Goal: Task Accomplishment & Management: Use online tool/utility

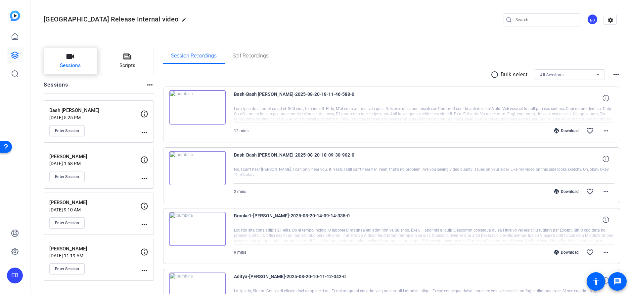
click at [70, 55] on icon "button" at bounding box center [71, 56] width 8 height 5
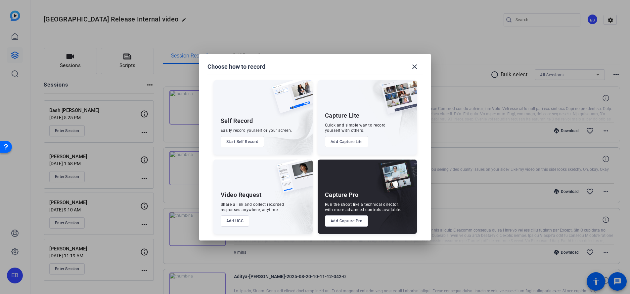
click at [325, 224] on button "Add Capture Pro" at bounding box center [346, 221] width 43 height 11
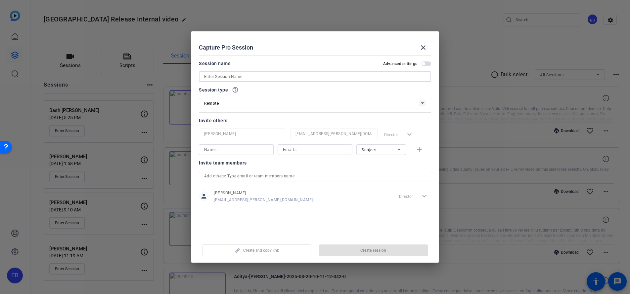
click at [230, 76] on input at bounding box center [315, 77] width 222 height 8
paste input "[PERSON_NAME]"
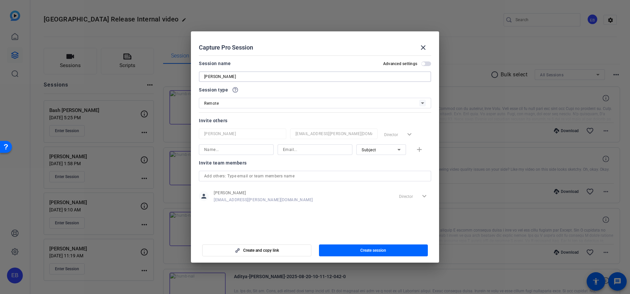
type input "[PERSON_NAME]"
click at [233, 145] on div at bounding box center [236, 150] width 64 height 11
paste input "[PERSON_NAME][EMAIL_ADDRESS][PERSON_NAME][DOMAIN_NAME]"
type input "[PERSON_NAME][EMAIL_ADDRESS][PERSON_NAME][DOMAIN_NAME]"
click at [299, 150] on input at bounding box center [315, 150] width 64 height 8
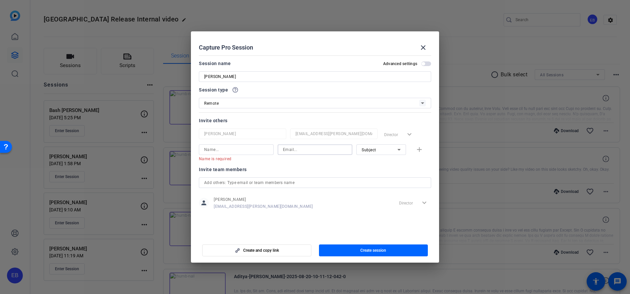
paste input "[PERSON_NAME][EMAIL_ADDRESS][PERSON_NAME][DOMAIN_NAME]"
type input "[PERSON_NAME][EMAIL_ADDRESS][PERSON_NAME][DOMAIN_NAME]"
click at [222, 148] on input at bounding box center [236, 150] width 64 height 8
paste input "[PERSON_NAME]"
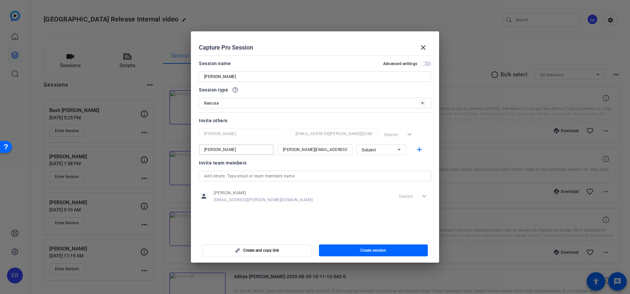
type input "[PERSON_NAME]"
click at [382, 152] on div "Subject" at bounding box center [380, 150] width 36 height 8
click at [384, 162] on span "Collaborator" at bounding box center [374, 163] width 24 height 8
click at [417, 147] on mat-icon "add" at bounding box center [419, 150] width 8 height 8
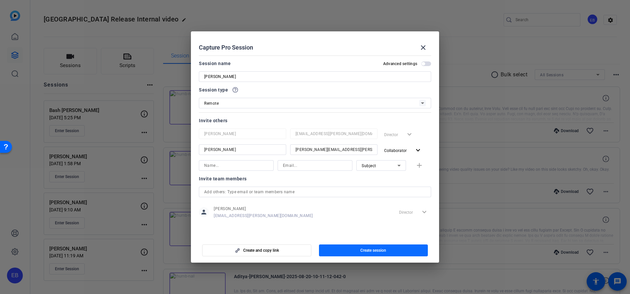
click at [372, 252] on span "Create session" at bounding box center [373, 250] width 26 height 5
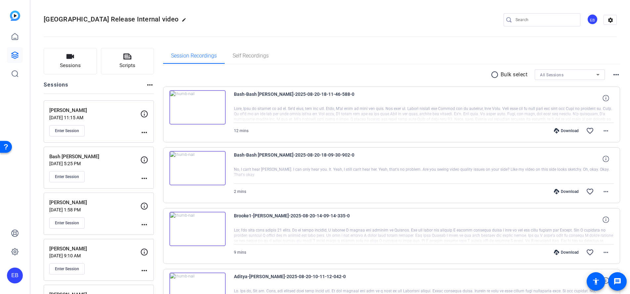
click at [130, 114] on p "[PERSON_NAME]" at bounding box center [94, 111] width 91 height 8
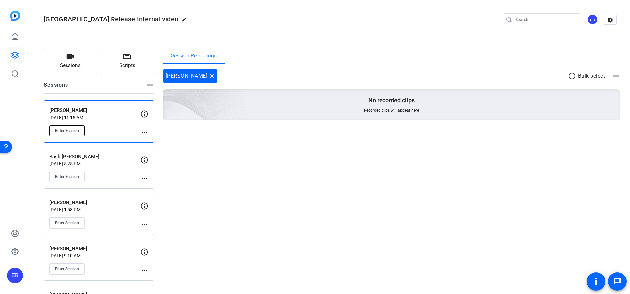
click at [74, 128] on span "Enter Session" at bounding box center [67, 130] width 24 height 5
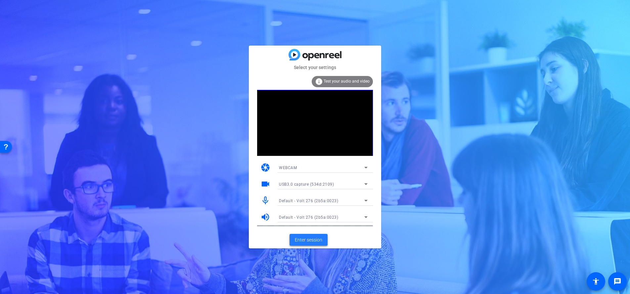
click at [305, 241] on span "Enter session" at bounding box center [308, 240] width 27 height 7
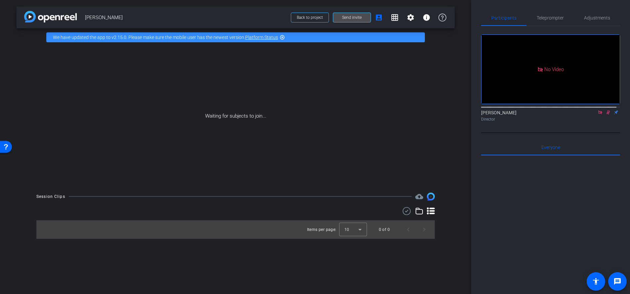
click at [354, 18] on span "Send invite" at bounding box center [352, 17] width 20 height 5
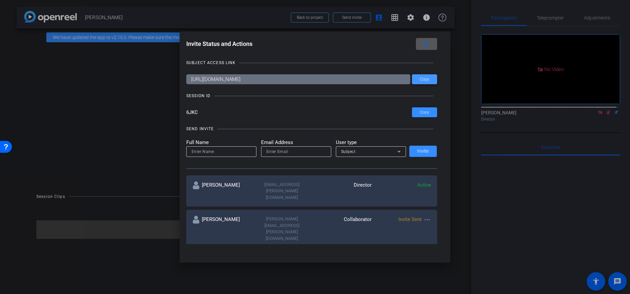
click at [428, 83] on span at bounding box center [424, 79] width 25 height 16
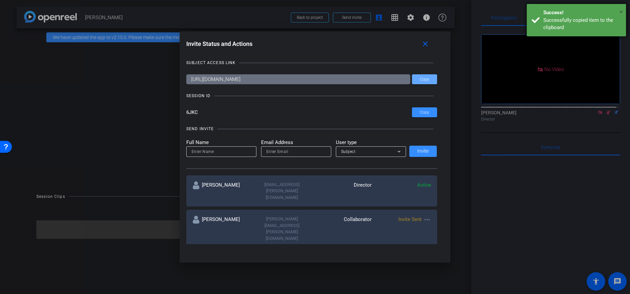
click at [621, 11] on span "×" at bounding box center [621, 12] width 4 height 8
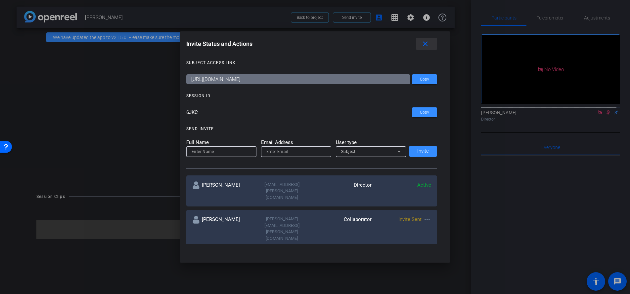
click at [424, 48] on span at bounding box center [426, 44] width 21 height 16
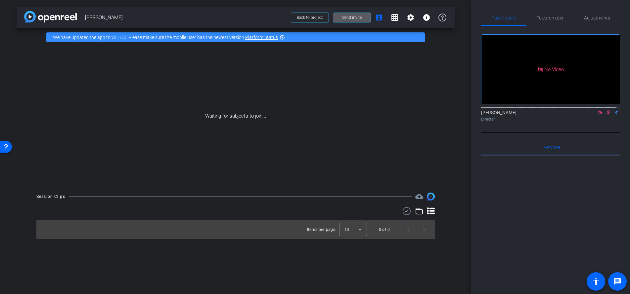
click at [348, 17] on span "Send invite" at bounding box center [352, 17] width 20 height 5
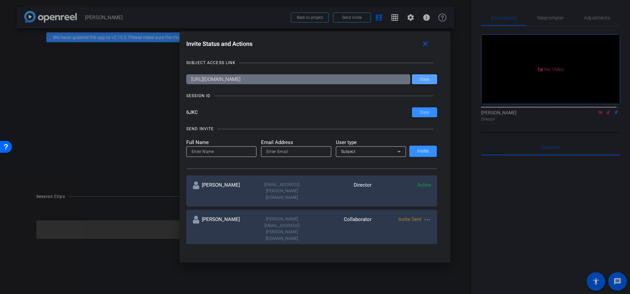
click at [424, 81] on span "Copy" at bounding box center [424, 79] width 9 height 5
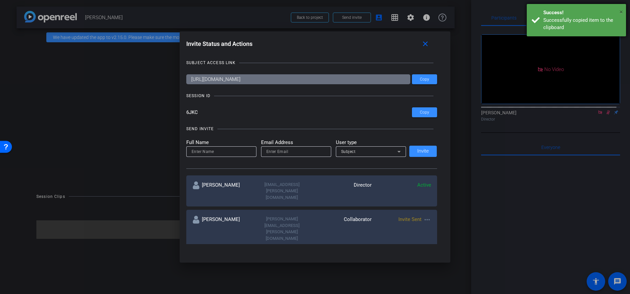
click at [622, 12] on span "×" at bounding box center [621, 12] width 4 height 8
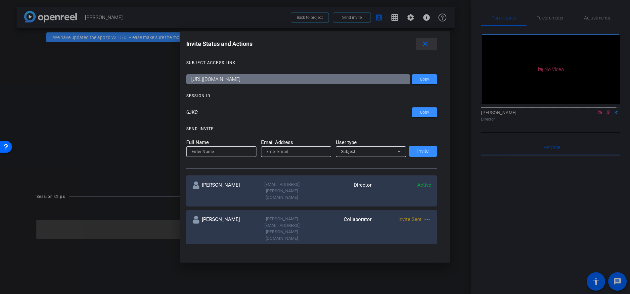
click at [435, 44] on span at bounding box center [426, 44] width 21 height 16
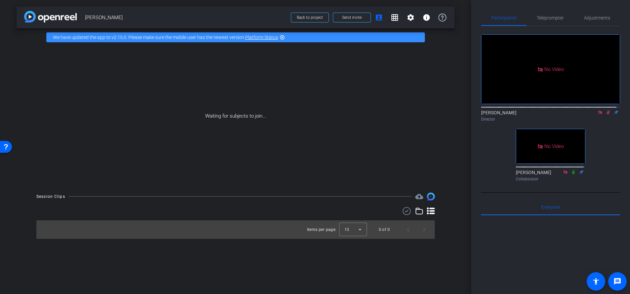
click at [606, 115] on icon at bounding box center [608, 113] width 4 height 4
click at [365, 19] on span at bounding box center [351, 18] width 37 height 16
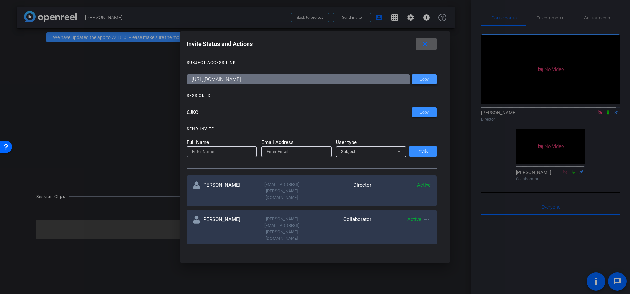
click at [422, 76] on span at bounding box center [424, 79] width 25 height 16
click at [429, 43] on mat-icon "close" at bounding box center [425, 44] width 8 height 8
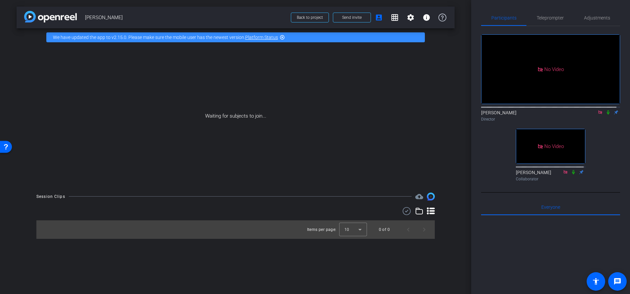
click at [605, 115] on icon at bounding box center [607, 112] width 5 height 5
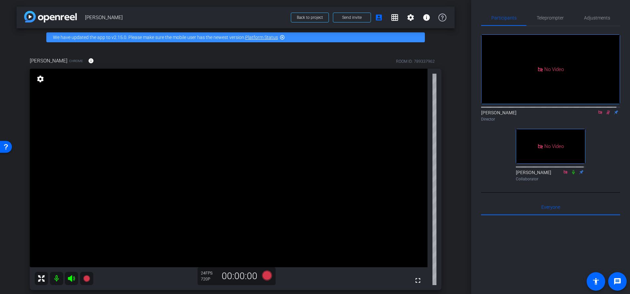
click at [605, 115] on icon at bounding box center [607, 112] width 5 height 5
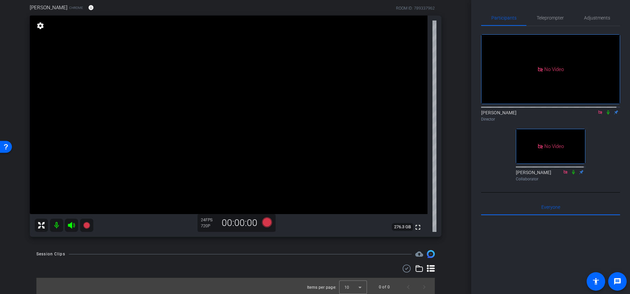
scroll to position [40, 0]
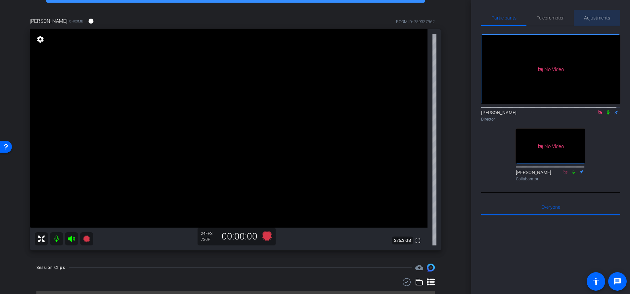
click at [598, 16] on span "Adjustments" at bounding box center [597, 18] width 26 height 5
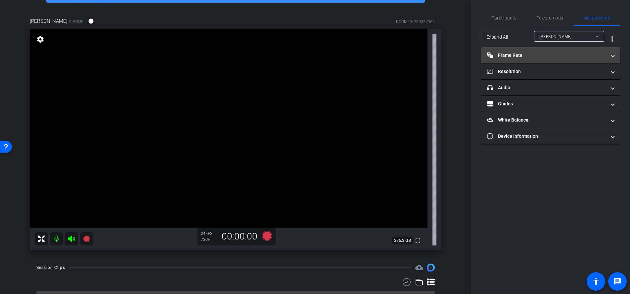
click at [543, 58] on mat-expansion-panel-header "Frame Rate Frame Rate" at bounding box center [550, 55] width 139 height 16
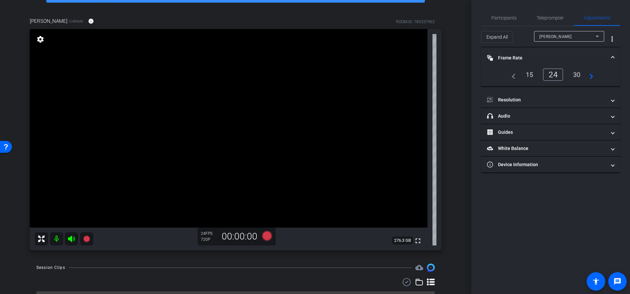
click at [579, 78] on div "30" at bounding box center [577, 74] width 18 height 11
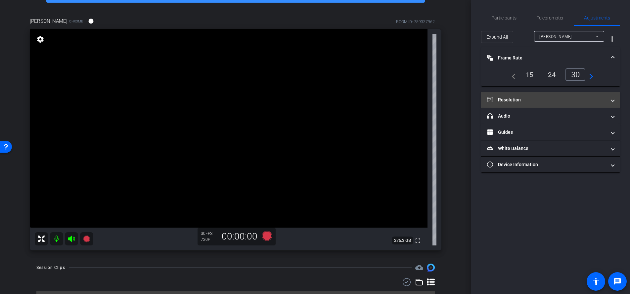
click at [597, 97] on mat-panel-title "Resolution" at bounding box center [546, 100] width 119 height 7
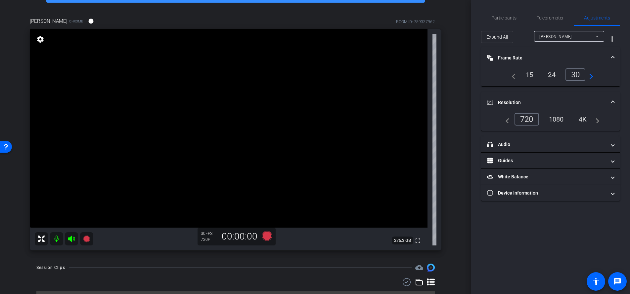
click at [562, 118] on div "1080" at bounding box center [556, 119] width 25 height 11
click at [508, 16] on span "Participants" at bounding box center [503, 18] width 25 height 5
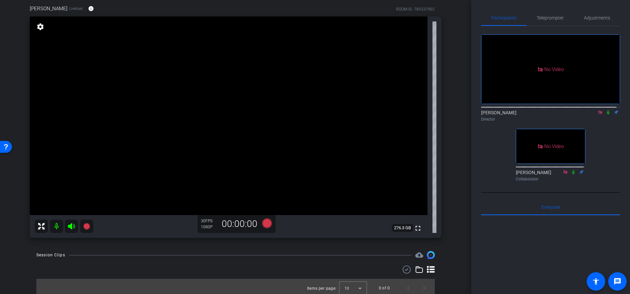
scroll to position [52, 0]
click at [265, 227] on icon at bounding box center [267, 224] width 10 height 10
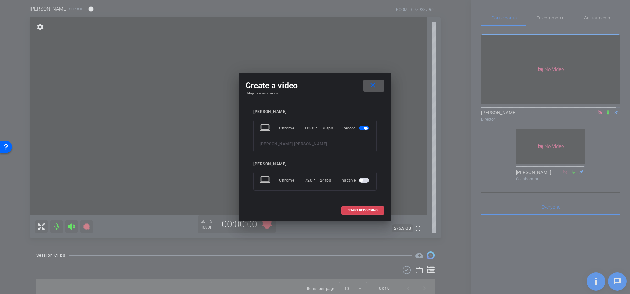
click at [353, 210] on span "START RECORDING" at bounding box center [362, 210] width 29 height 3
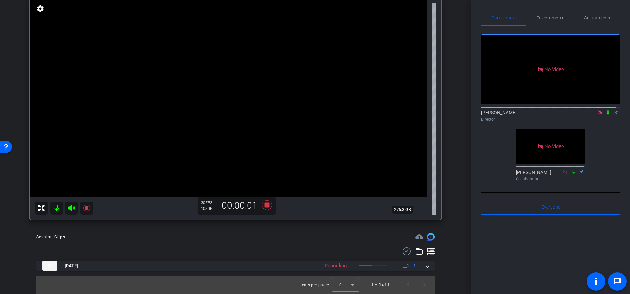
scroll to position [15, 0]
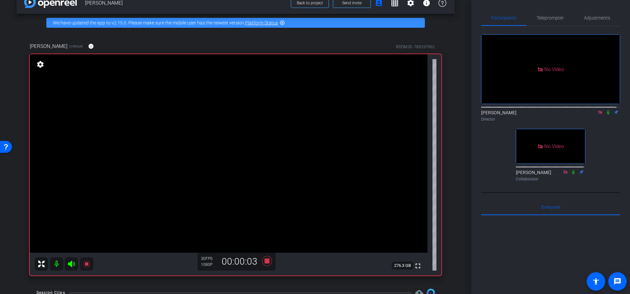
click at [605, 111] on icon at bounding box center [607, 112] width 5 height 5
click at [606, 111] on icon at bounding box center [608, 113] width 4 height 4
click at [607, 111] on icon at bounding box center [608, 113] width 3 height 4
click at [605, 111] on icon at bounding box center [607, 112] width 5 height 5
click at [606, 110] on icon at bounding box center [607, 112] width 5 height 5
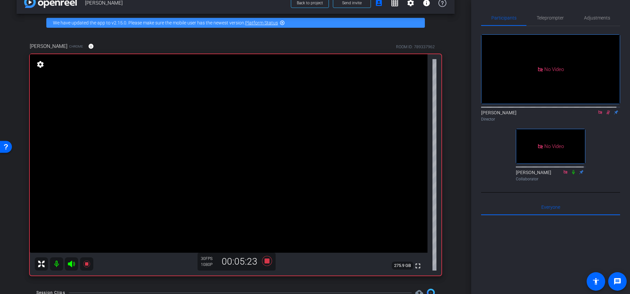
click at [606, 111] on icon at bounding box center [608, 113] width 4 height 4
click at [603, 113] on div "[PERSON_NAME] Director" at bounding box center [550, 116] width 139 height 13
click at [607, 111] on icon at bounding box center [608, 113] width 3 height 4
click at [571, 171] on icon at bounding box center [573, 172] width 5 height 5
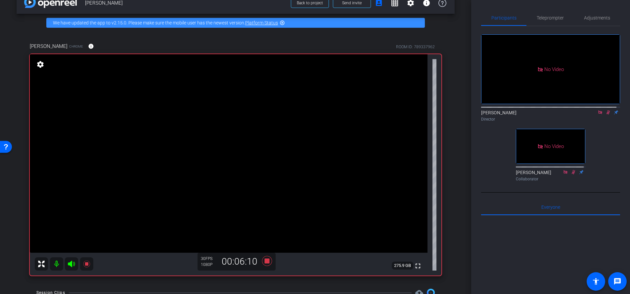
click at [571, 170] on icon at bounding box center [573, 172] width 5 height 5
click at [572, 170] on icon at bounding box center [574, 172] width 4 height 4
click at [605, 112] on icon at bounding box center [607, 112] width 5 height 5
click at [605, 111] on icon at bounding box center [607, 112] width 5 height 5
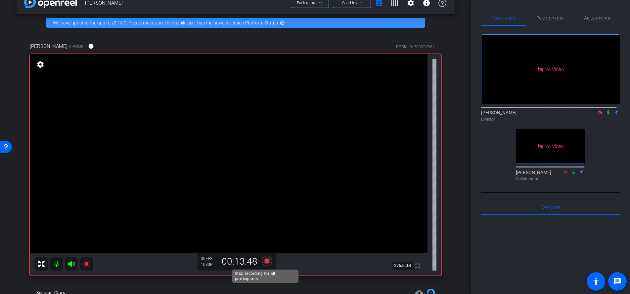
click at [269, 264] on icon at bounding box center [267, 261] width 10 height 10
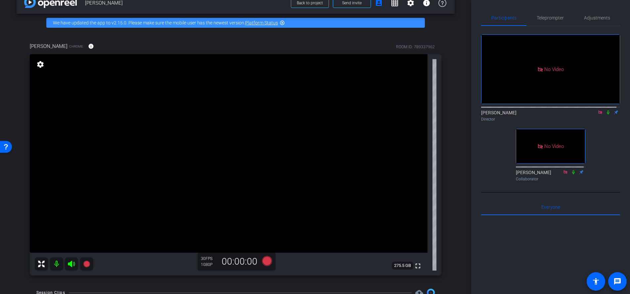
scroll to position [70, 0]
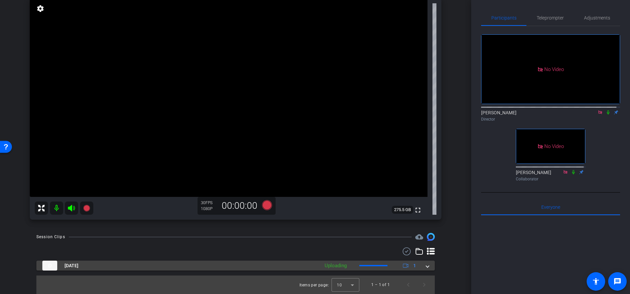
click at [426, 266] on span at bounding box center [427, 266] width 3 height 7
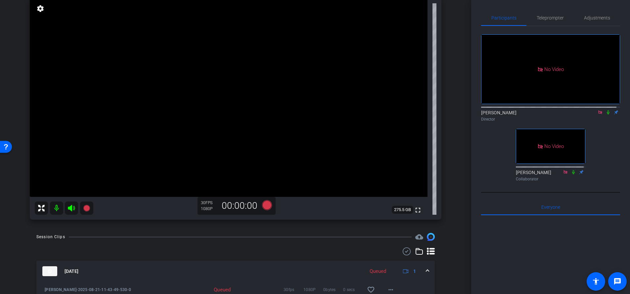
scroll to position [105, 0]
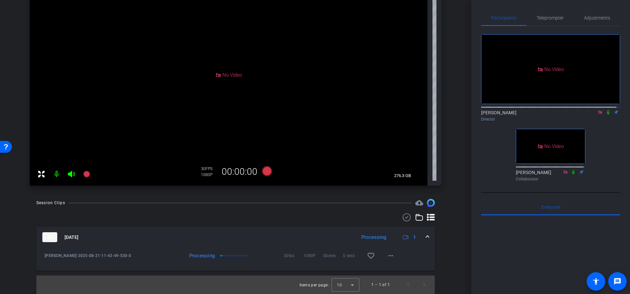
click at [605, 111] on icon at bounding box center [607, 112] width 5 height 5
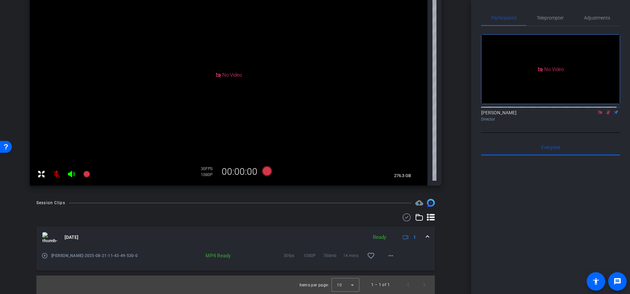
scroll to position [0, 0]
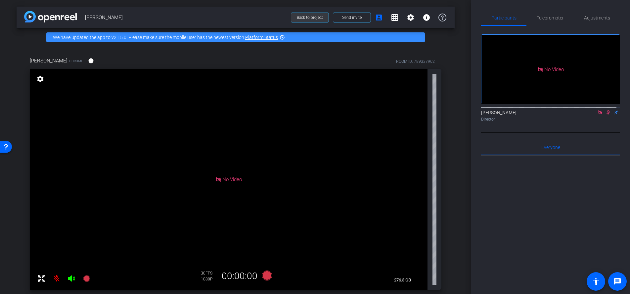
click at [300, 15] on span "Back to project" at bounding box center [310, 17] width 26 height 5
